Goal: Task Accomplishment & Management: Use online tool/utility

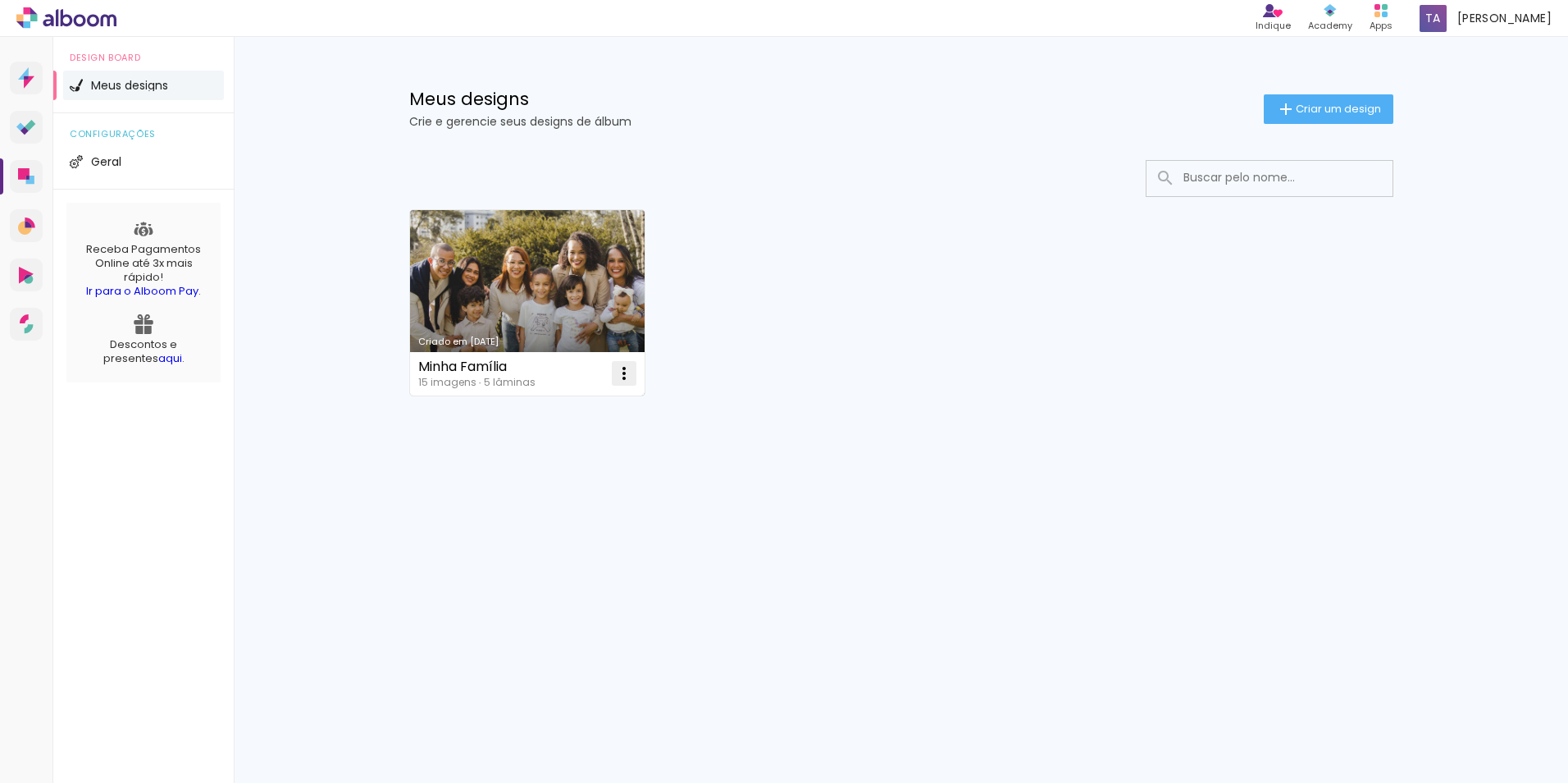
click at [623, 377] on iron-icon at bounding box center [625, 373] width 20 height 20
click at [580, 478] on paper-item "Excluir" at bounding box center [560, 481] width 162 height 33
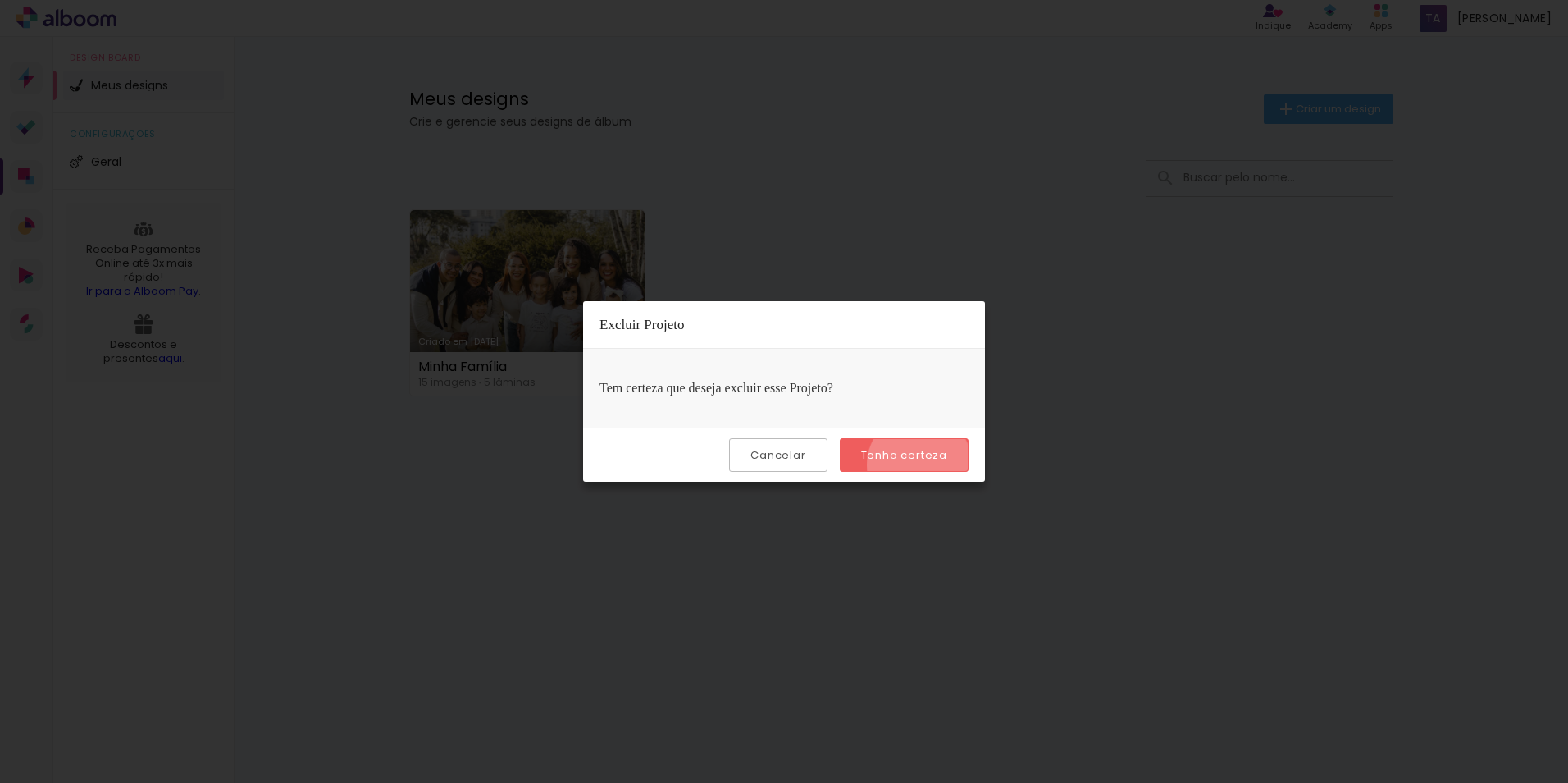
click at [922, 465] on paper-button "Tenho certeza" at bounding box center [904, 455] width 129 height 34
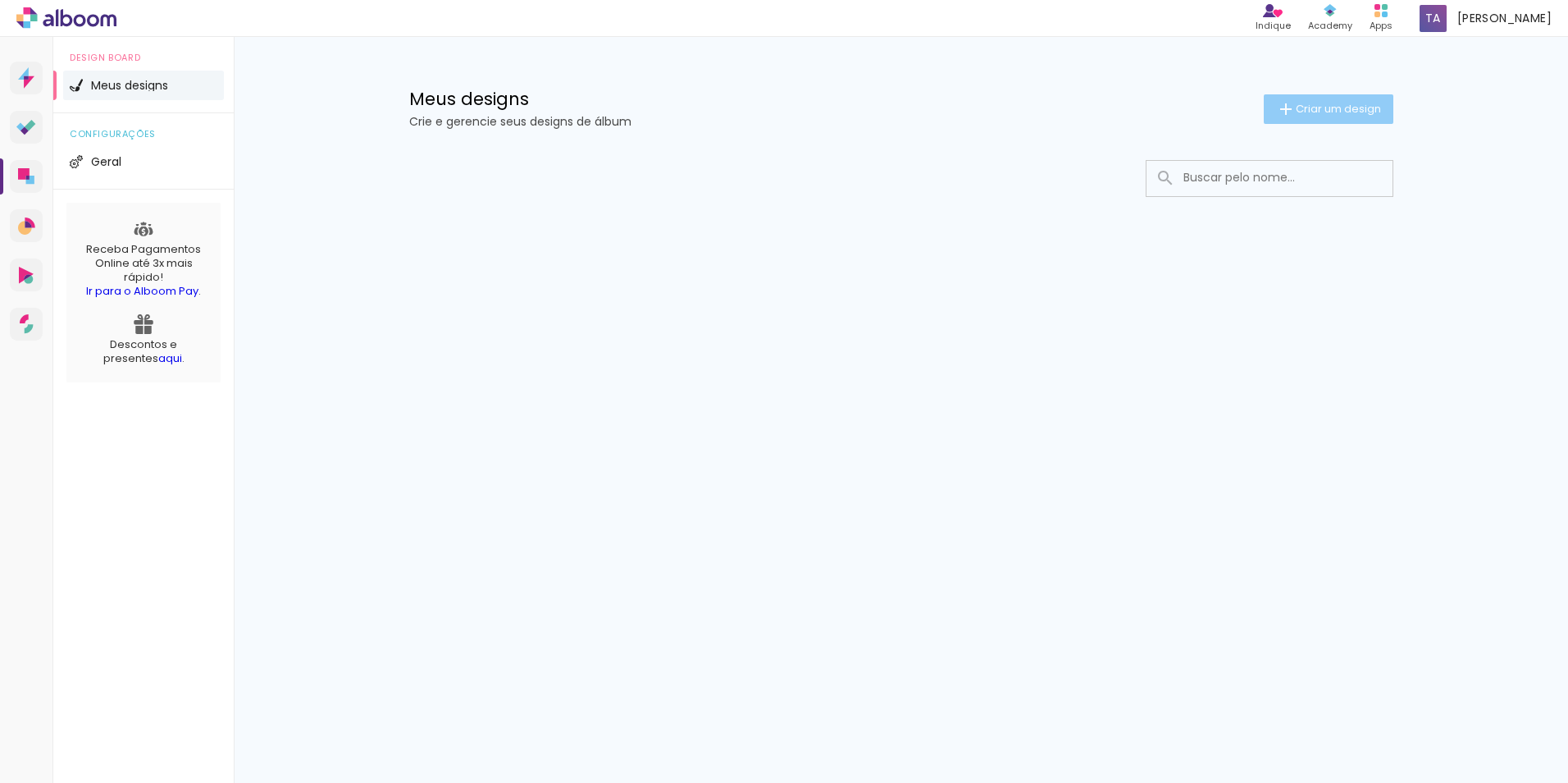
click at [1303, 105] on span "Criar um design" at bounding box center [1338, 109] width 85 height 11
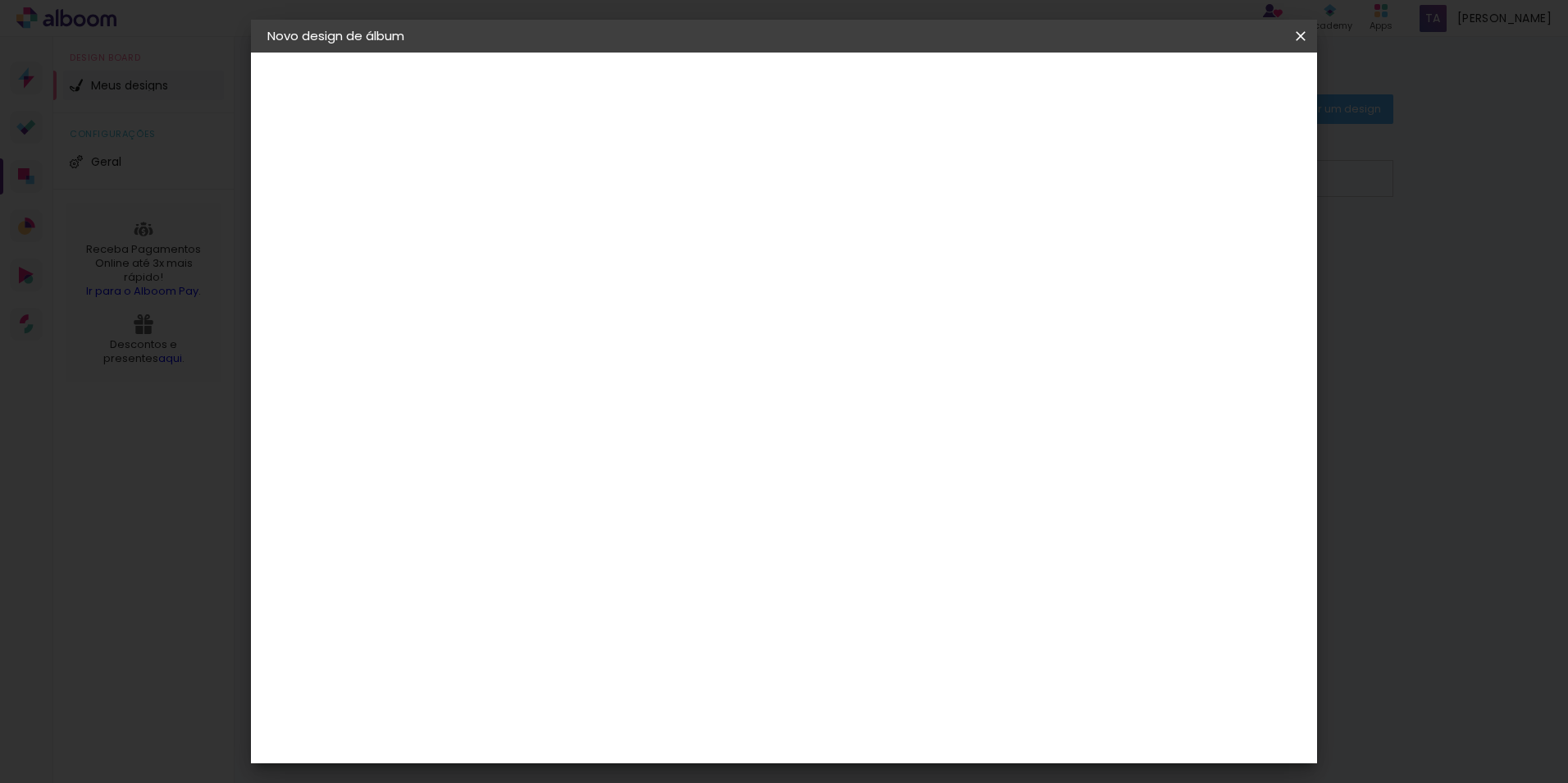
click at [536, 223] on input at bounding box center [536, 220] width 0 height 26
type input "M"
type input "[PERSON_NAME]"
type paper-input "[PERSON_NAME]"
click at [0, 0] on slot "Avançar" at bounding box center [0, 0] width 0 height 0
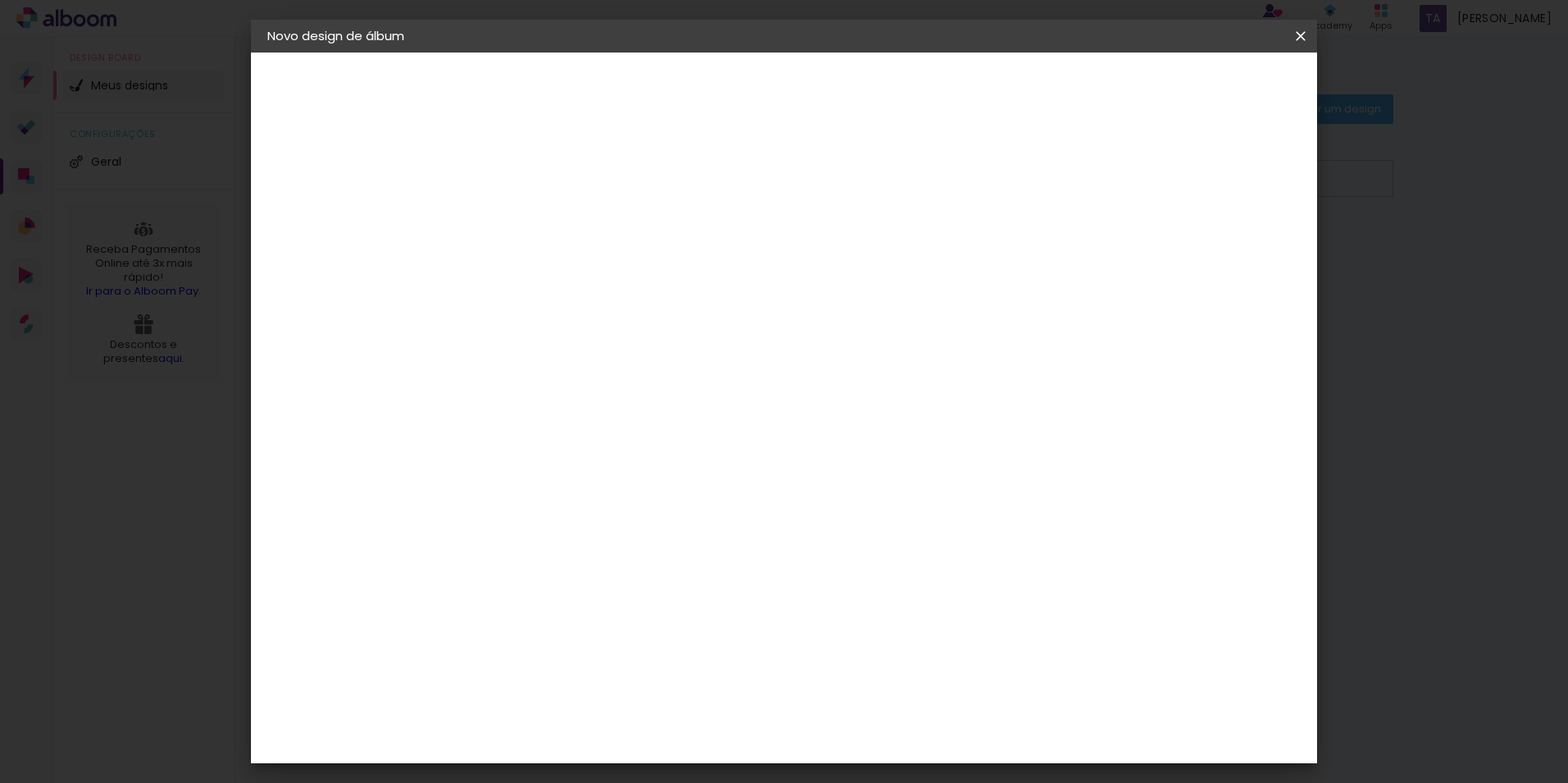
click at [0, 0] on slot "Tamanho Livre" at bounding box center [0, 0] width 0 height 0
click at [823, 340] on div "Sugerir uma encadernadora" at bounding box center [772, 342] width 102 height 27
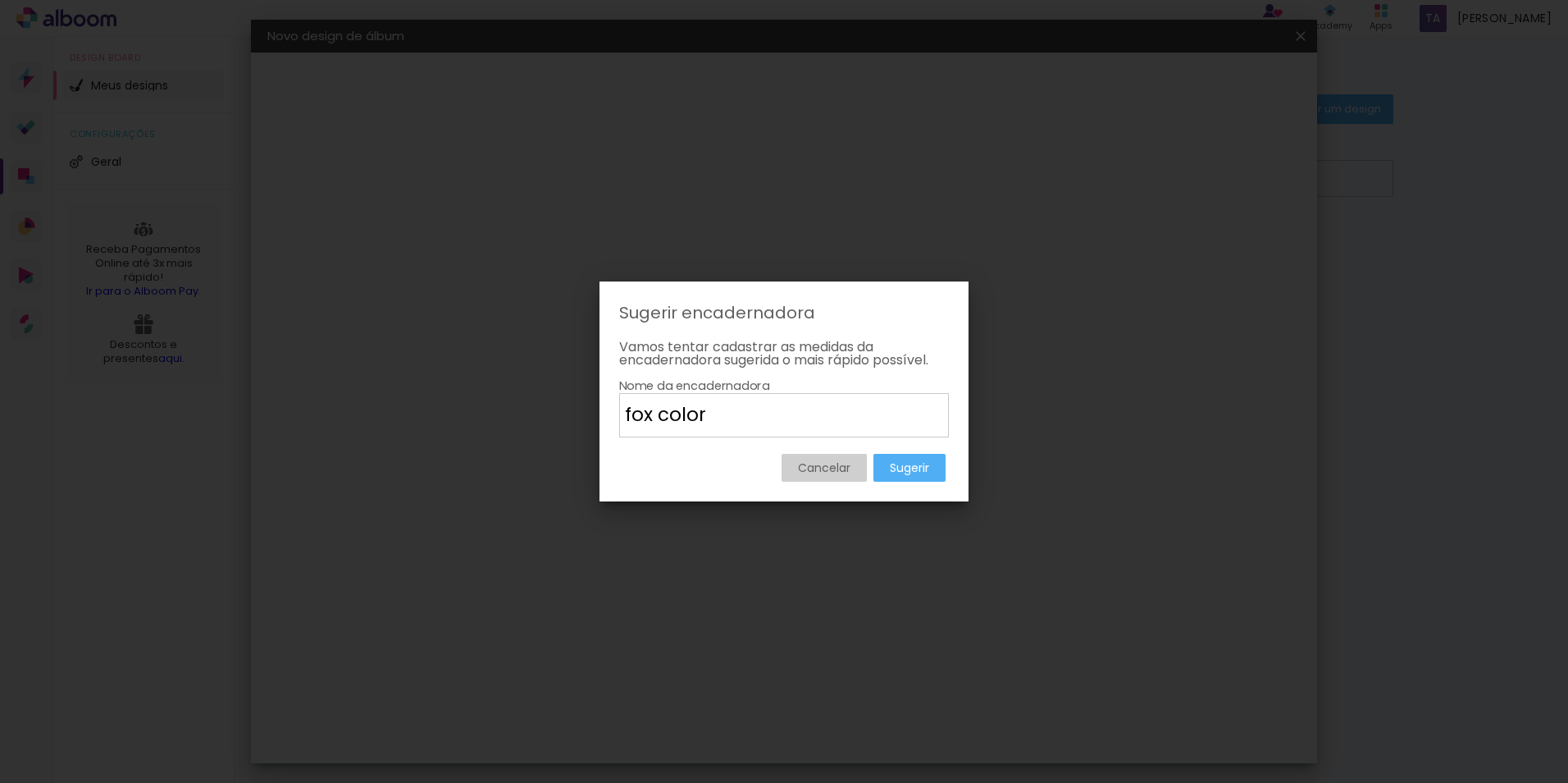
type input "fox color"
type paper-input "fox color"
click at [853, 469] on paper-button "Cancelar" at bounding box center [824, 468] width 85 height 28
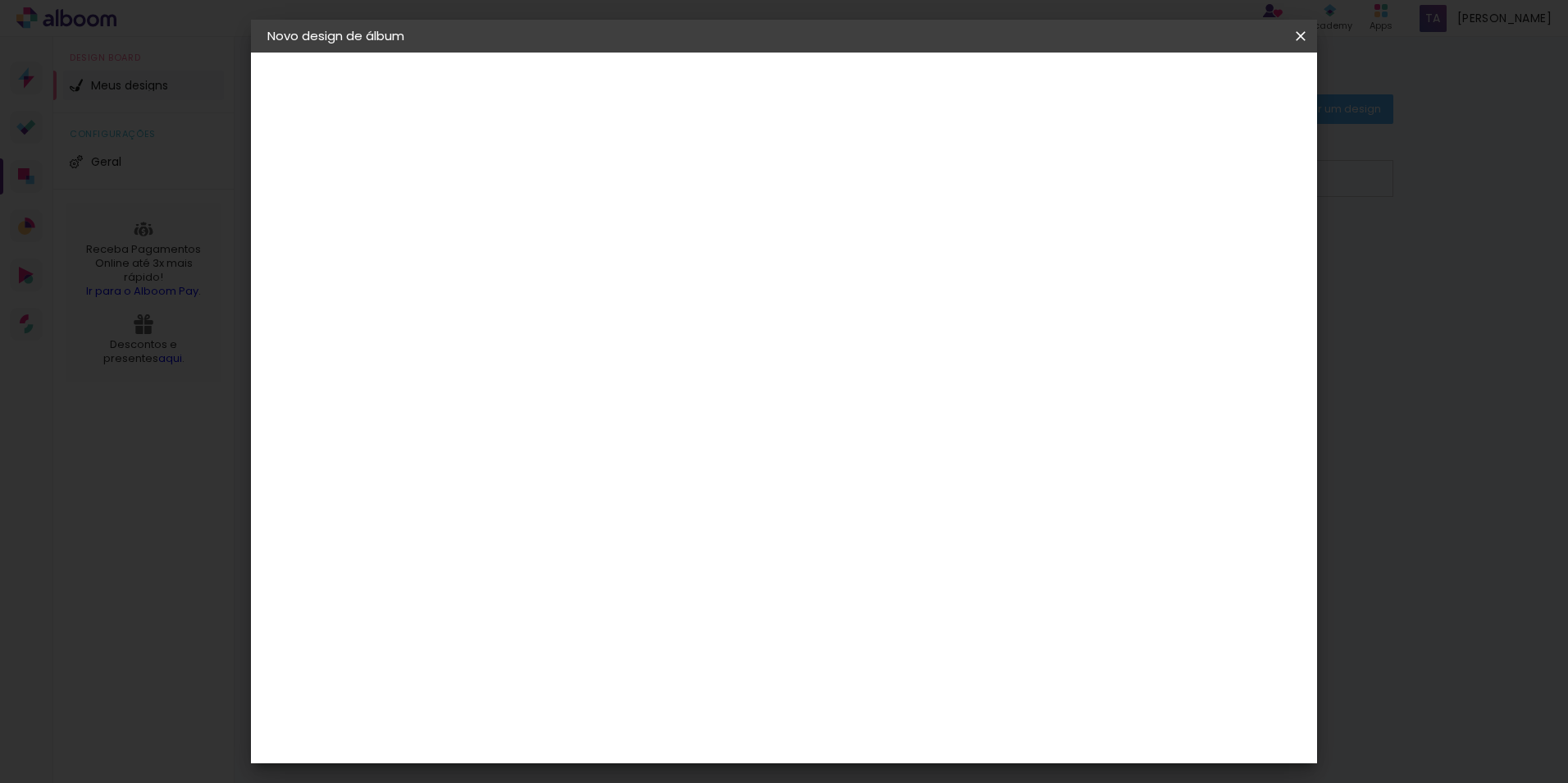
scroll to position [902, 0]
click at [843, 90] on paper-button "Avançar" at bounding box center [801, 87] width 80 height 28
click at [348, 206] on div "Tamanho livre" at bounding box center [330, 202] width 56 height 23
click at [333, 170] on div "2. Especificações" at bounding box center [357, 168] width 180 height 20
click at [1306, 34] on iron-icon at bounding box center [1301, 36] width 20 height 17
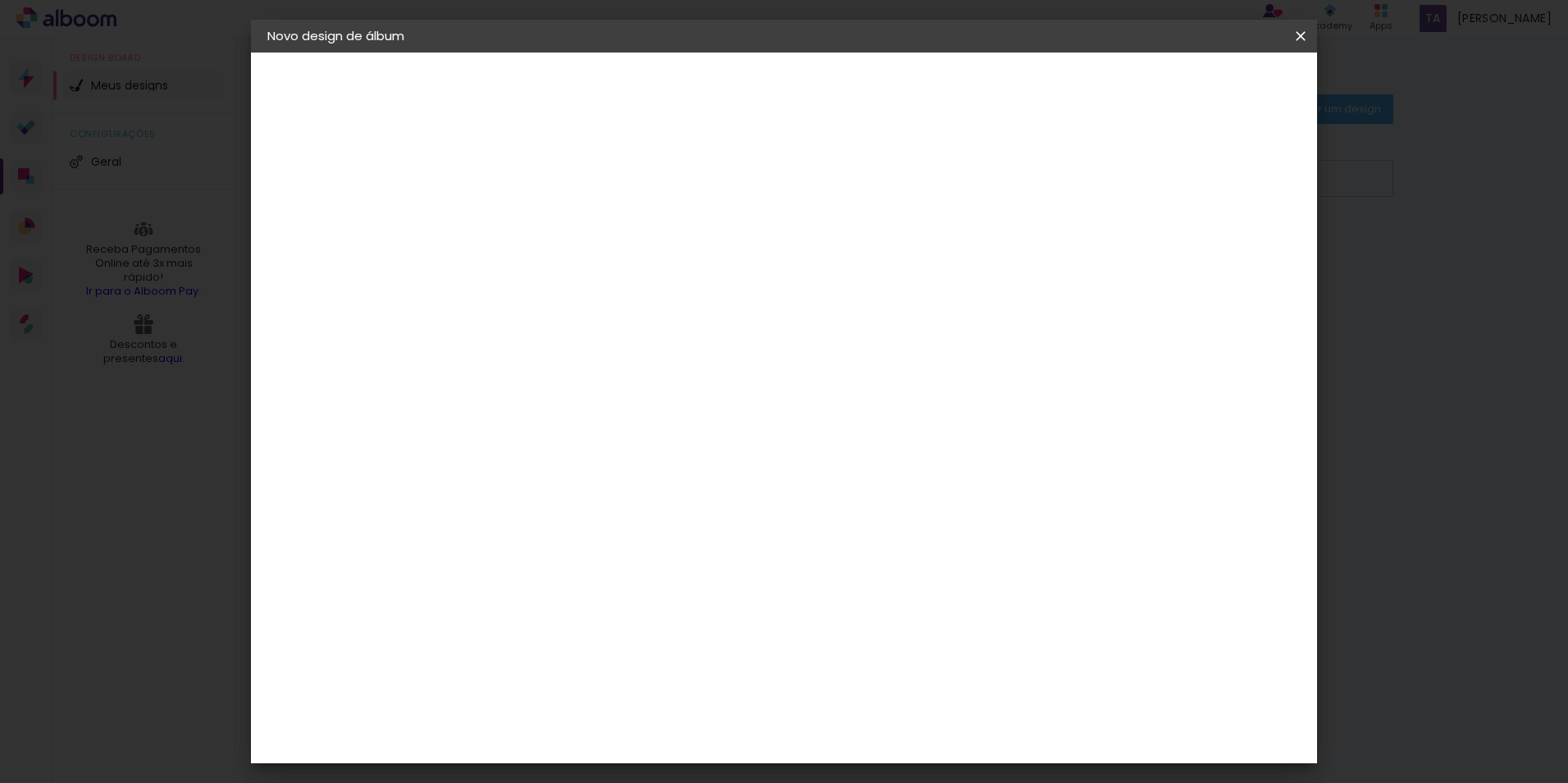
click at [0, 0] on slot "[PERSON_NAME]" at bounding box center [0, 0] width 0 height 0
click at [0, 0] on slot "Avançar" at bounding box center [0, 0] width 0 height 0
click at [0, 0] on slot "Tamanho Livre" at bounding box center [0, 0] width 0 height 0
click at [843, 94] on paper-button "Avançar" at bounding box center [801, 87] width 80 height 28
click at [1215, 98] on paper-button "Iniciar design" at bounding box center [1160, 87] width 108 height 28
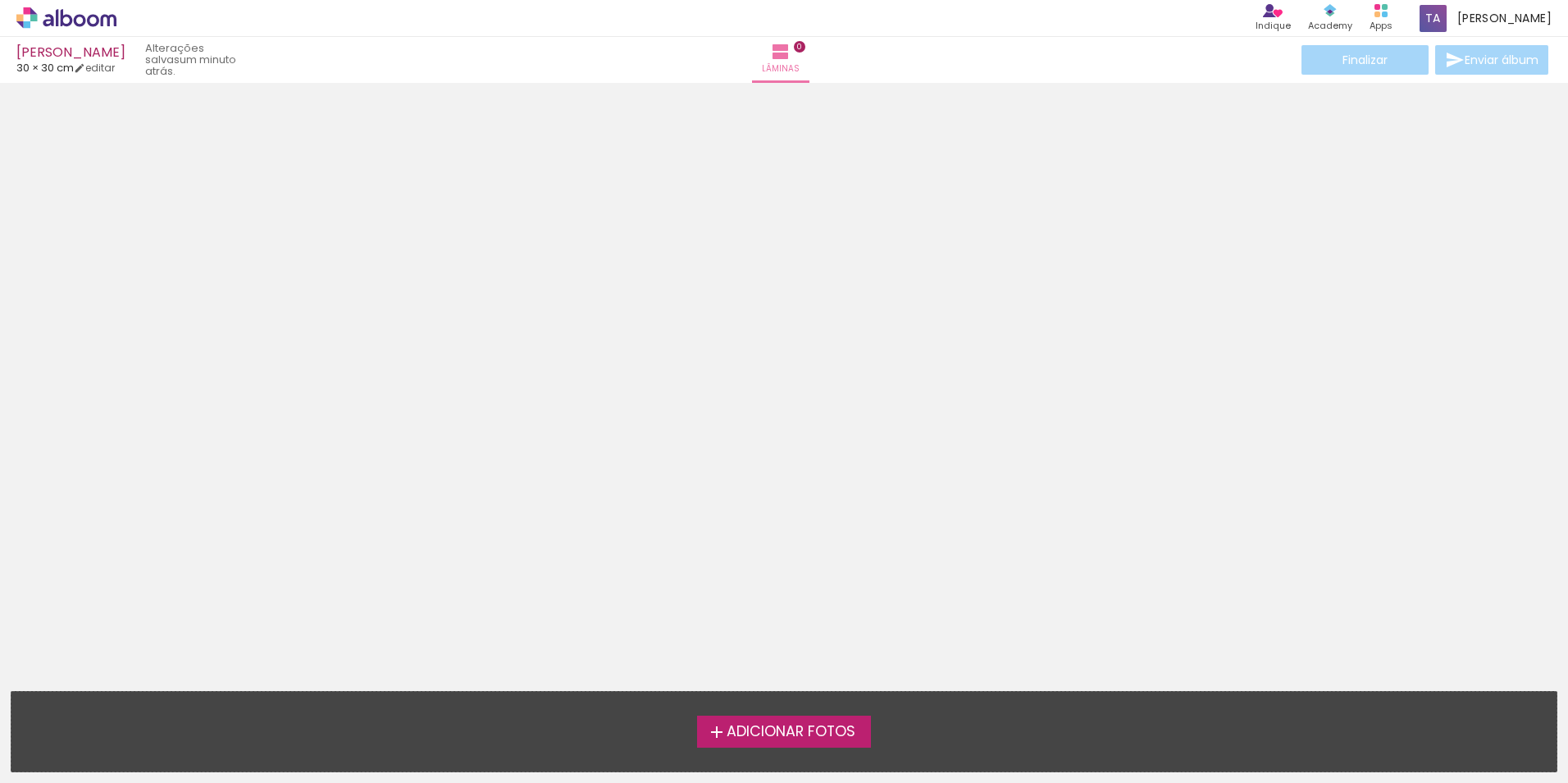
click at [809, 737] on span "Adicionar Fotos" at bounding box center [791, 732] width 129 height 15
click at [0, 0] on input "file" at bounding box center [0, 0] width 0 height 0
click at [100, 67] on link "editar" at bounding box center [95, 68] width 41 height 14
type input "30"
type input "60"
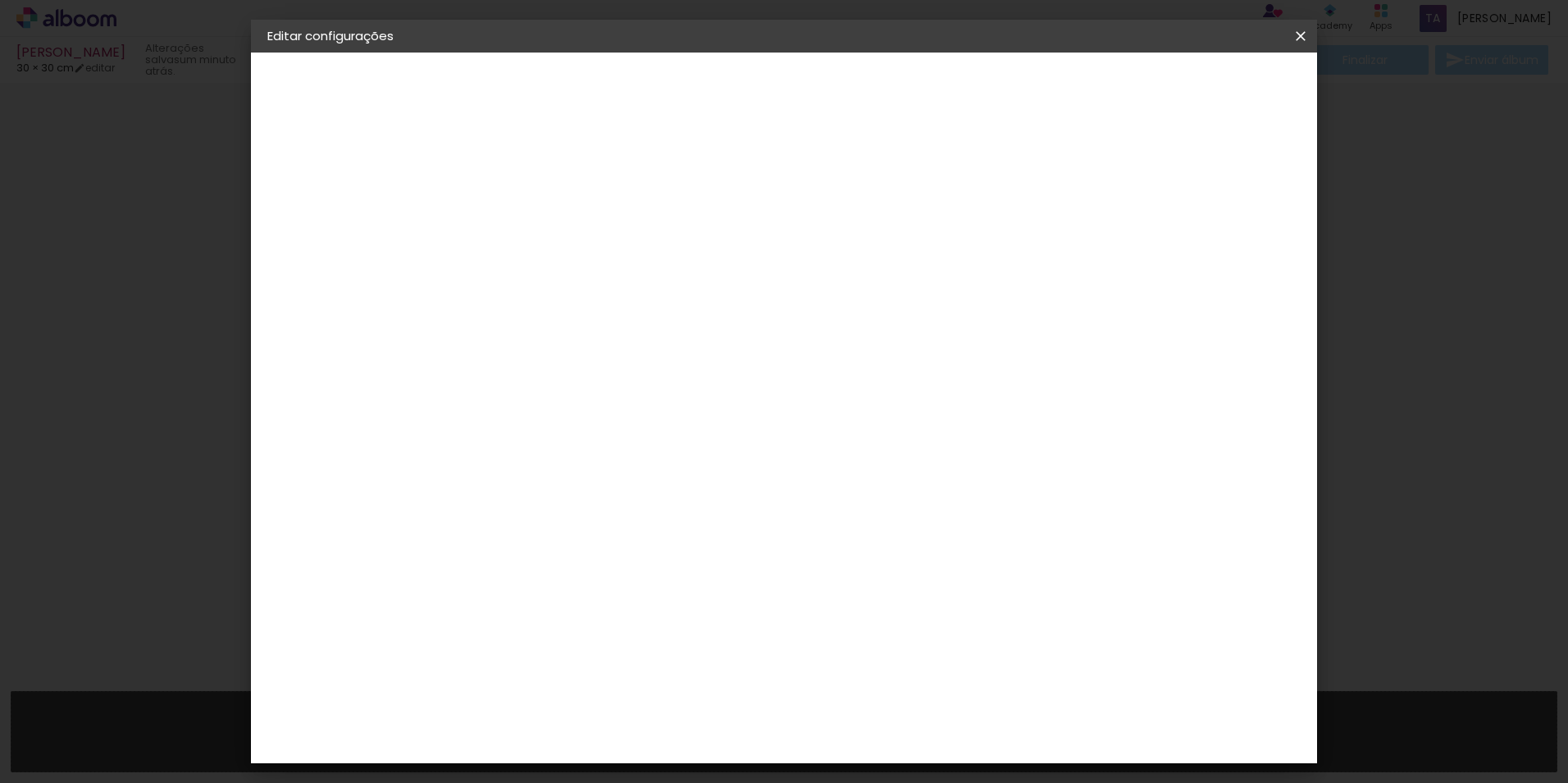
click at [1117, 190] on div at bounding box center [1109, 189] width 15 height 15
type paper-checkbox "on"
click at [1307, 31] on iron-icon at bounding box center [1301, 36] width 20 height 17
